Goal: Task Accomplishment & Management: Complete application form

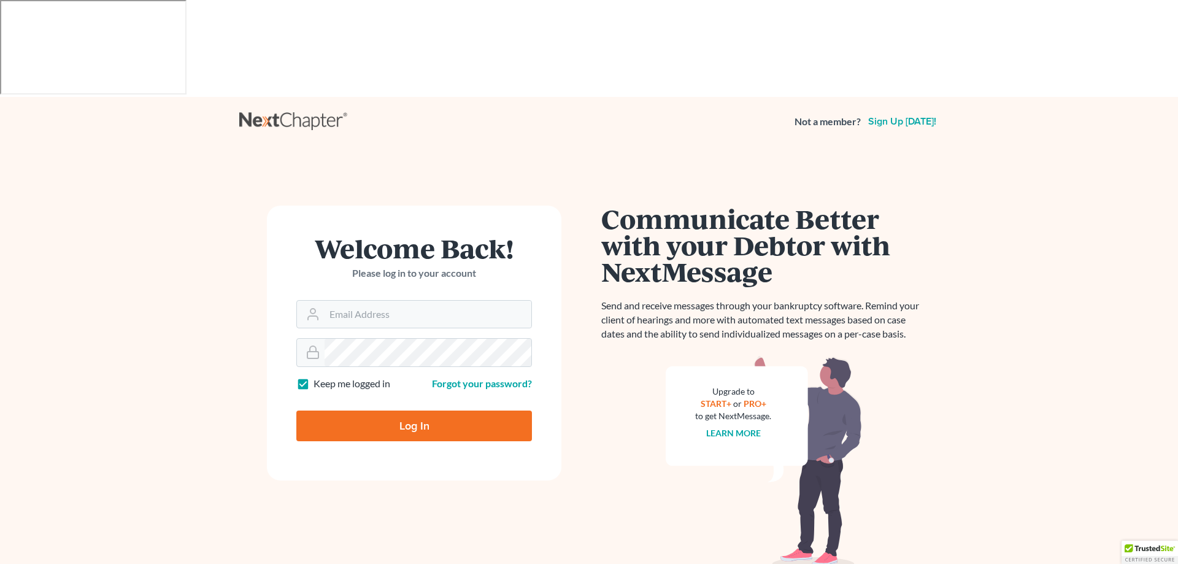
click at [314, 377] on label "Keep me logged in" at bounding box center [352, 384] width 77 height 14
click at [319, 377] on input "Keep me logged in" at bounding box center [323, 381] width 8 height 8
checkbox input "false"
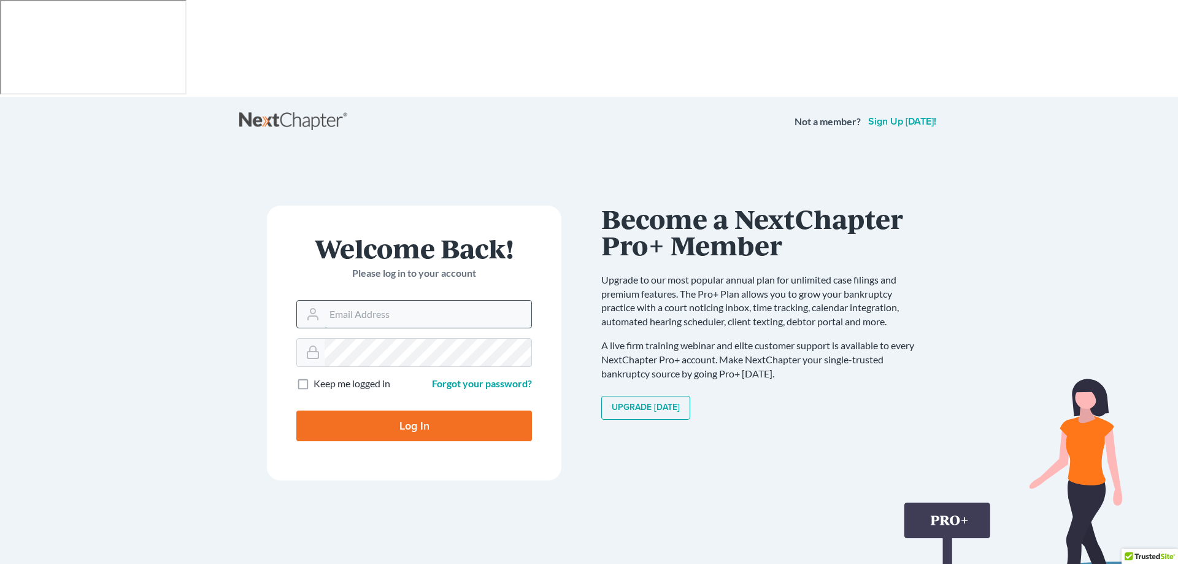
click at [358, 301] on input "Email Address" at bounding box center [428, 314] width 207 height 27
